Goal: Transaction & Acquisition: Purchase product/service

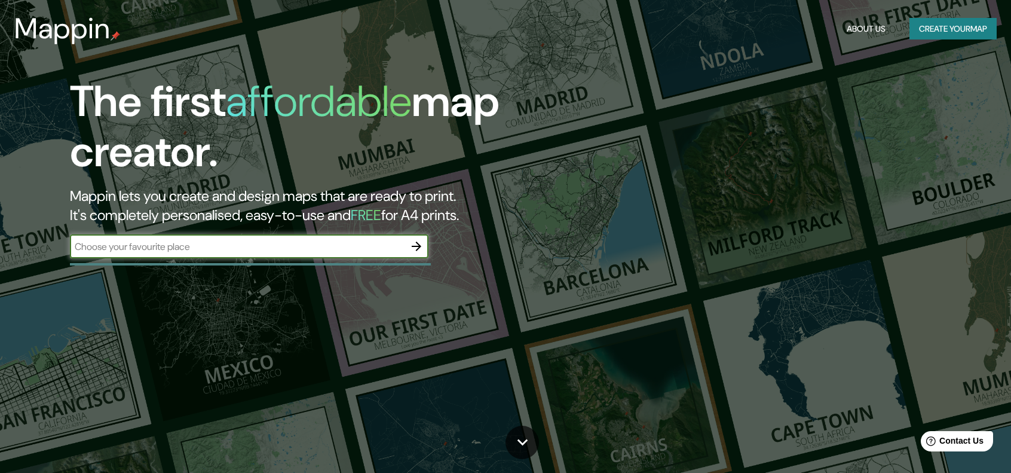
click at [148, 250] on input "text" at bounding box center [237, 247] width 335 height 14
type input "[GEOGRAPHIC_DATA]"
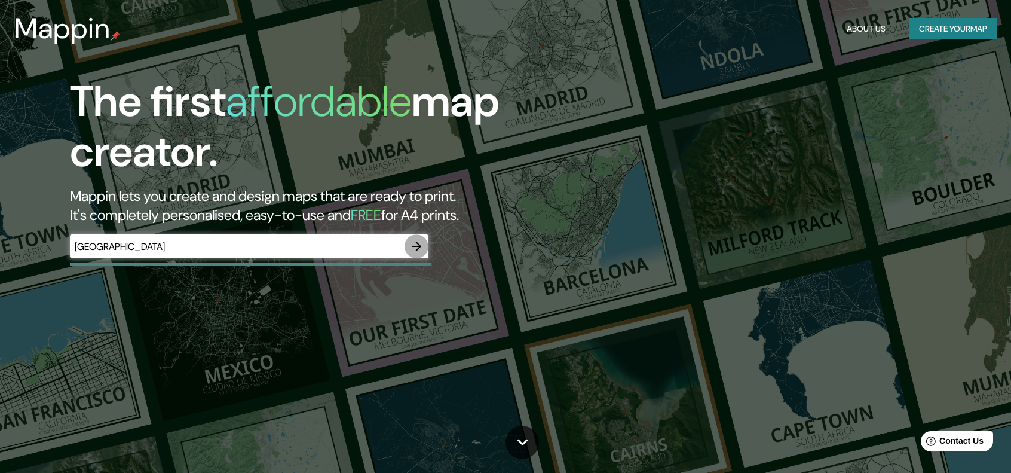
click at [426, 247] on button "button" at bounding box center [417, 246] width 24 height 24
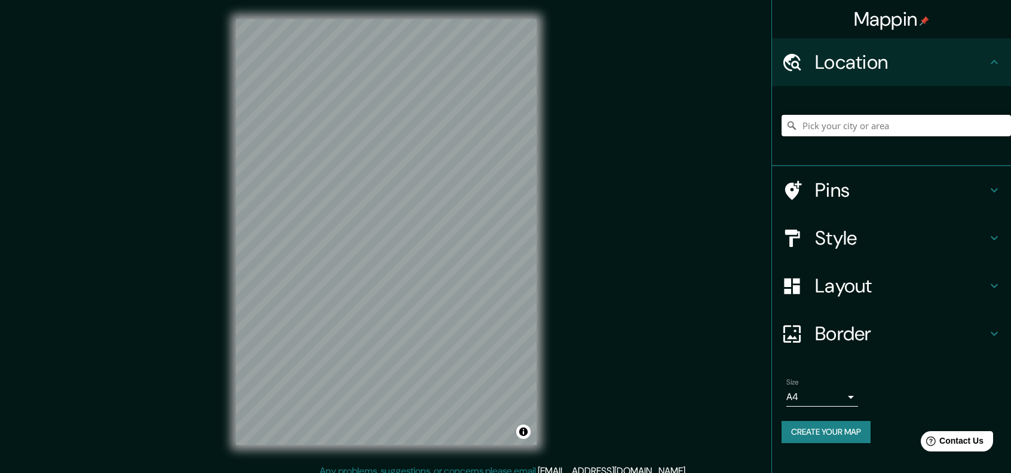
click at [865, 133] on input "Pick your city or area" at bounding box center [896, 126] width 229 height 22
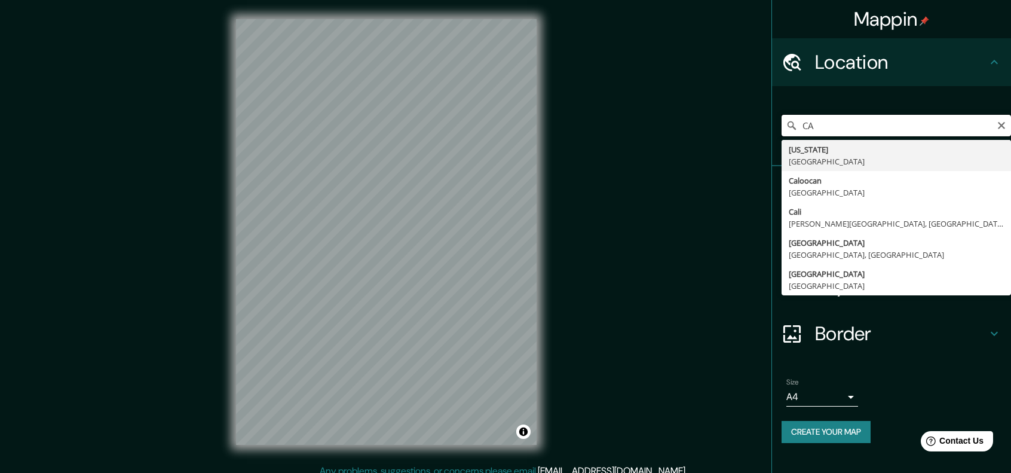
type input "C"
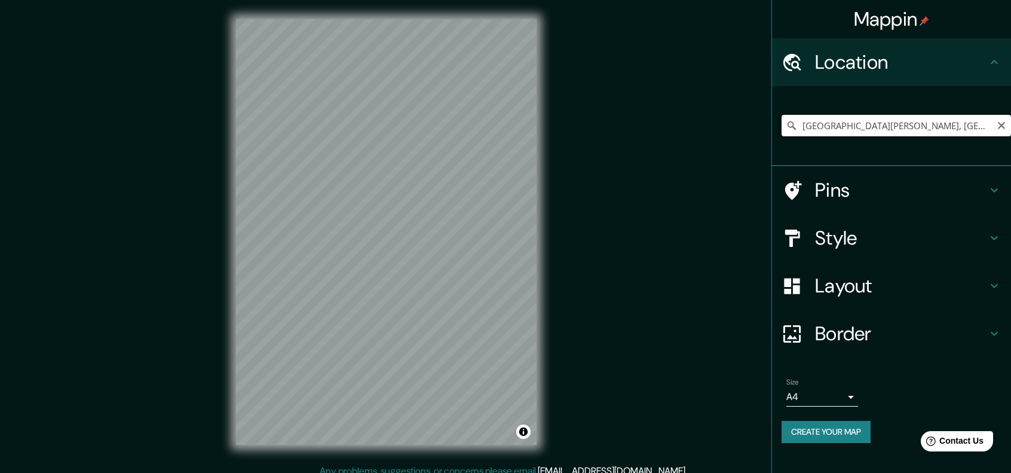
drag, startPoint x: 987, startPoint y: 127, endPoint x: 1008, endPoint y: 124, distance: 21.7
click at [987, 127] on input "[GEOGRAPHIC_DATA][PERSON_NAME], [GEOGRAPHIC_DATA][PERSON_NAME], [GEOGRAPHIC_DAT…" at bounding box center [896, 126] width 229 height 22
type input "[GEOGRAPHIC_DATA][PERSON_NAME], [GEOGRAPHIC_DATA][PERSON_NAME], [GEOGRAPHIC_DAT…"
click at [1002, 123] on icon "Clear" at bounding box center [1002, 126] width 10 height 10
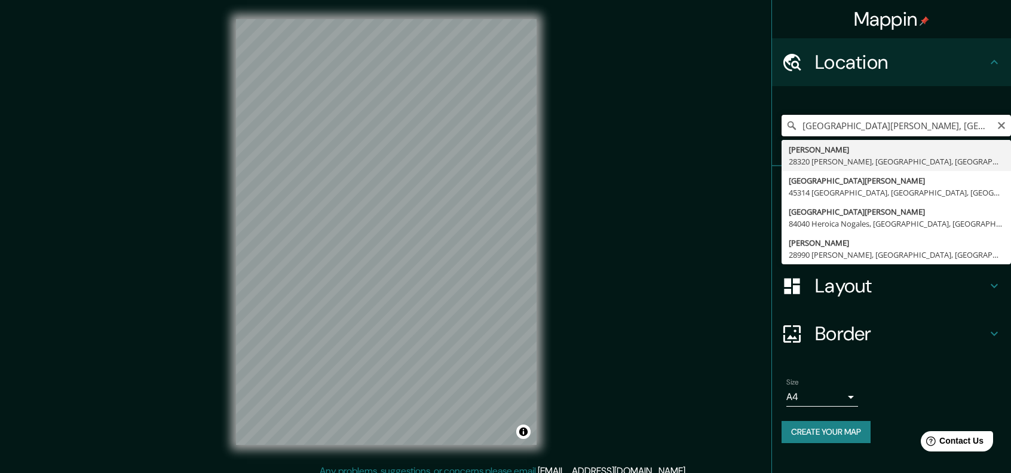
scroll to position [0, 41]
drag, startPoint x: 857, startPoint y: 124, endPoint x: 1019, endPoint y: 123, distance: 162.5
click at [1011, 123] on html "Mappin Location [GEOGRAPHIC_DATA][PERSON_NAME][PERSON_NAME], [GEOGRAPHIC_DATA] …" at bounding box center [505, 236] width 1011 height 473
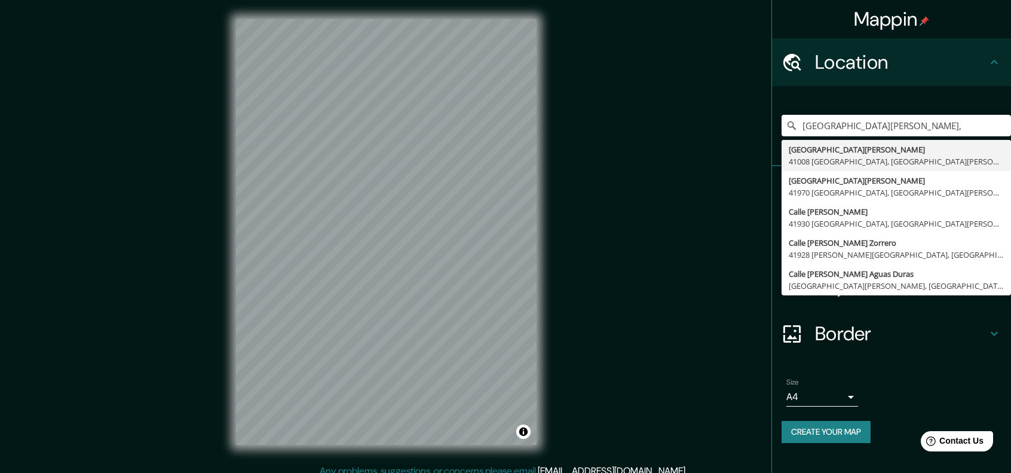
click at [937, 70] on h4 "Location" at bounding box center [901, 62] width 172 height 24
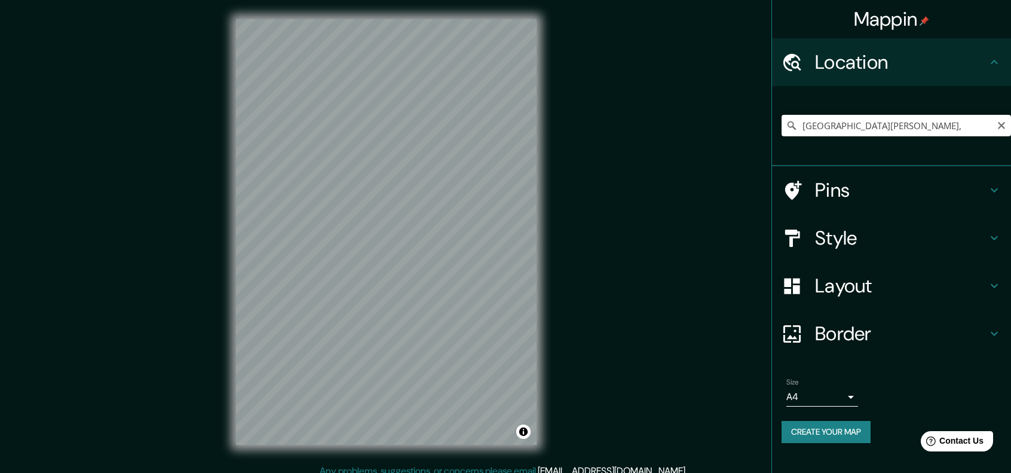
click at [938, 136] on input "[GEOGRAPHIC_DATA][PERSON_NAME]," at bounding box center [896, 126] width 229 height 22
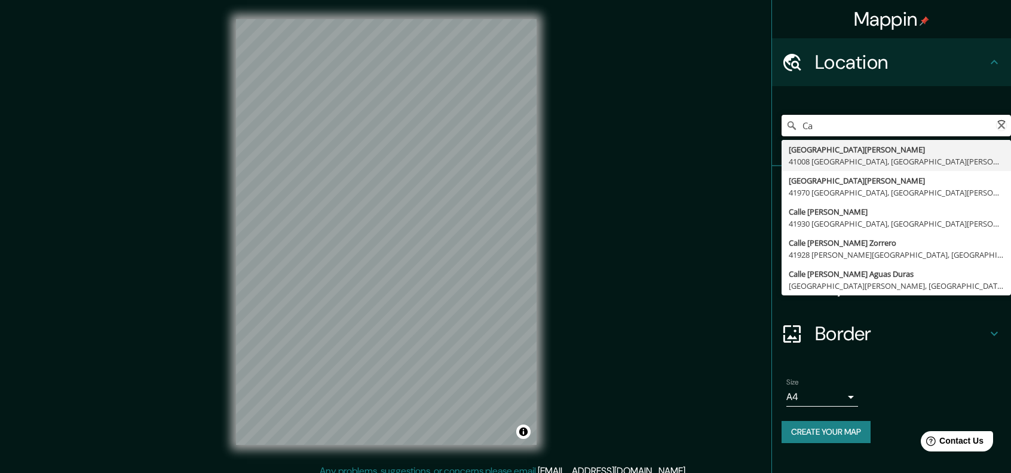
type input "C"
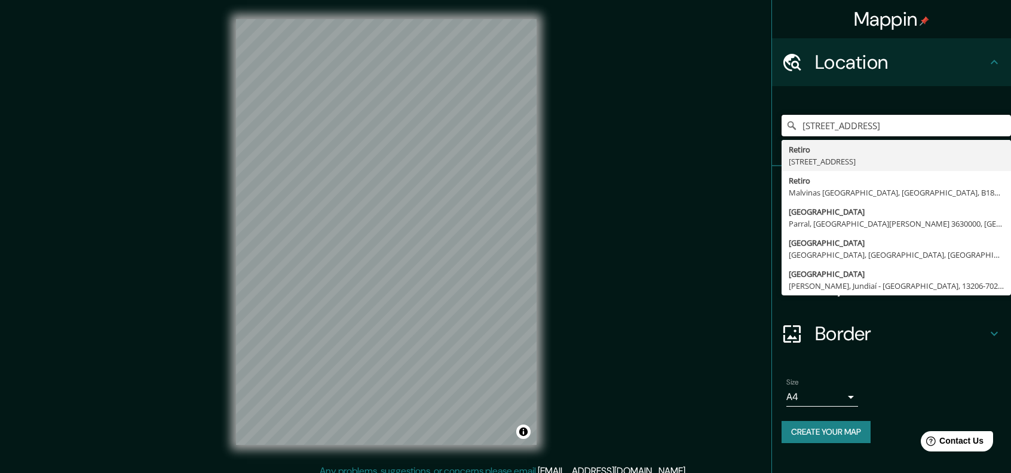
type input "[STREET_ADDRESS]"
click at [959, 342] on h4 "Border" at bounding box center [901, 333] width 172 height 24
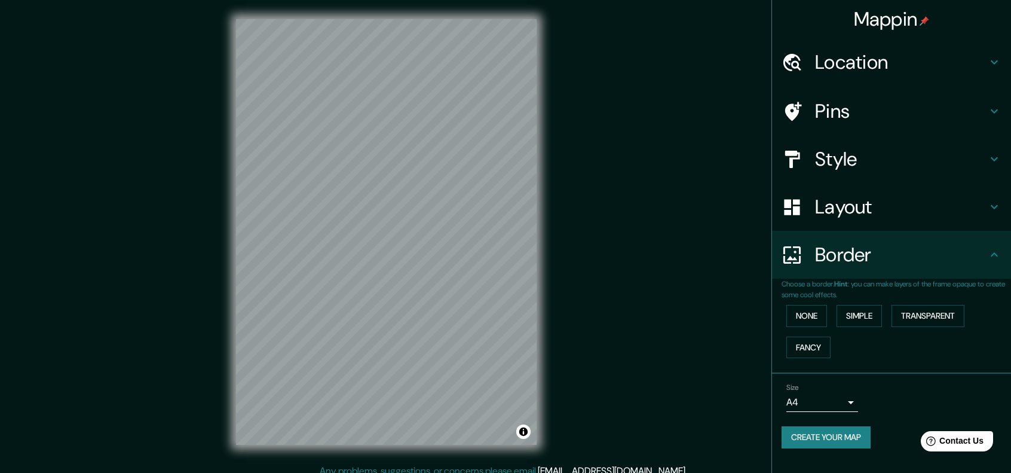
click at [913, 173] on div "Style" at bounding box center [891, 159] width 239 height 48
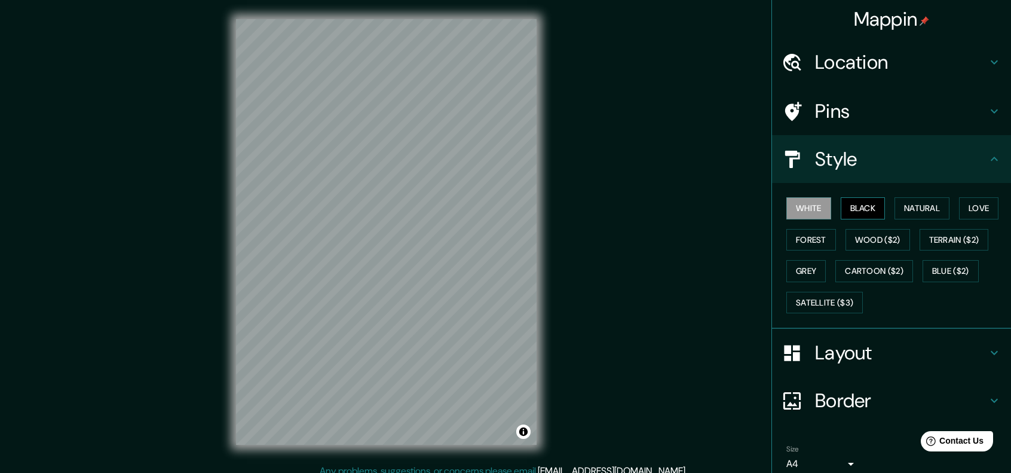
click at [868, 204] on button "Black" at bounding box center [863, 208] width 45 height 22
